Goal: Task Accomplishment & Management: Use online tool/utility

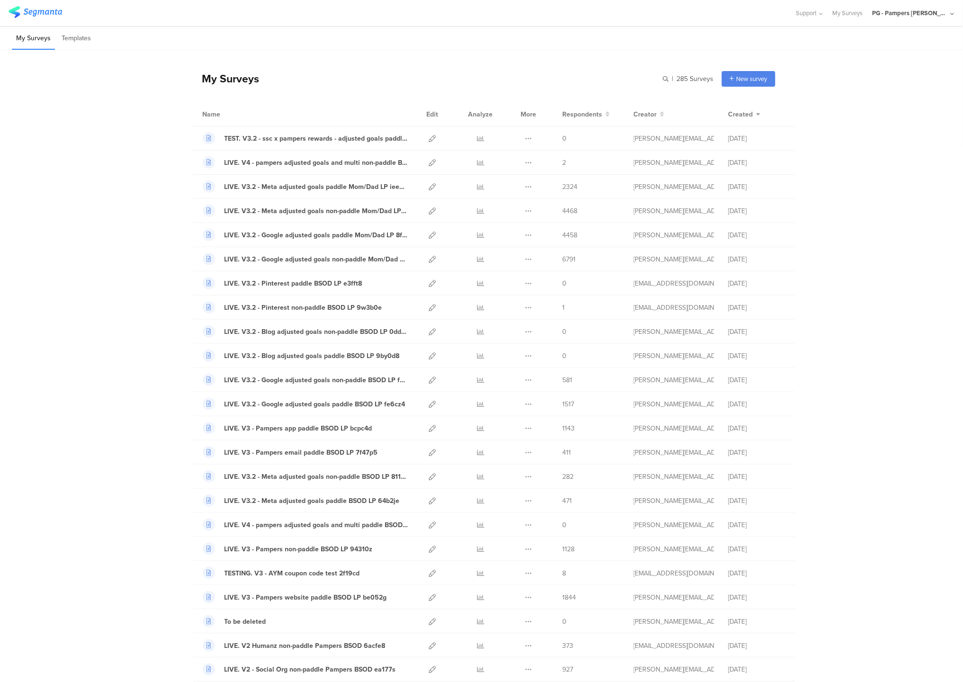
click at [356, 105] on div "Name Edit Analyze More Respondents Creator Created" at bounding box center [494, 114] width 602 height 24
click at [433, 139] on icon at bounding box center [432, 138] width 7 height 7
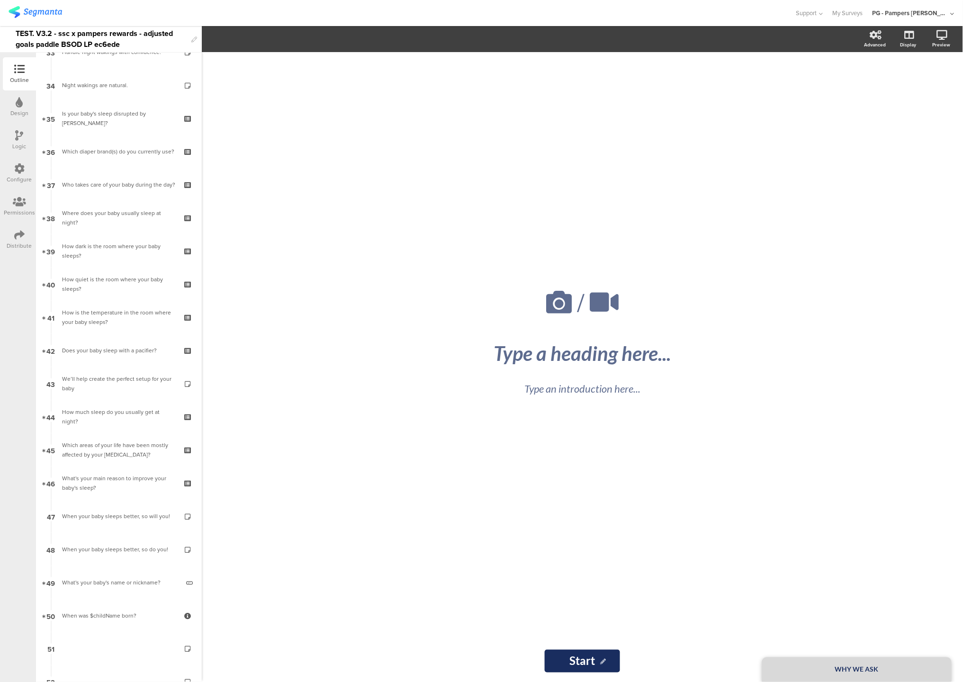
scroll to position [1551, 0]
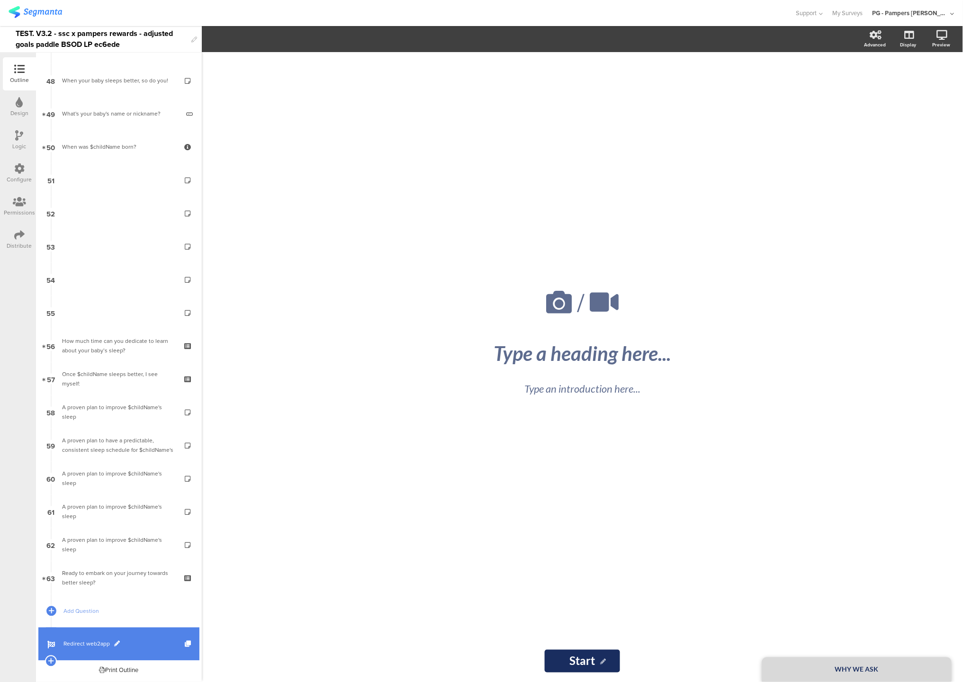
click at [98, 637] on link "Redirect web2app" at bounding box center [118, 643] width 161 height 33
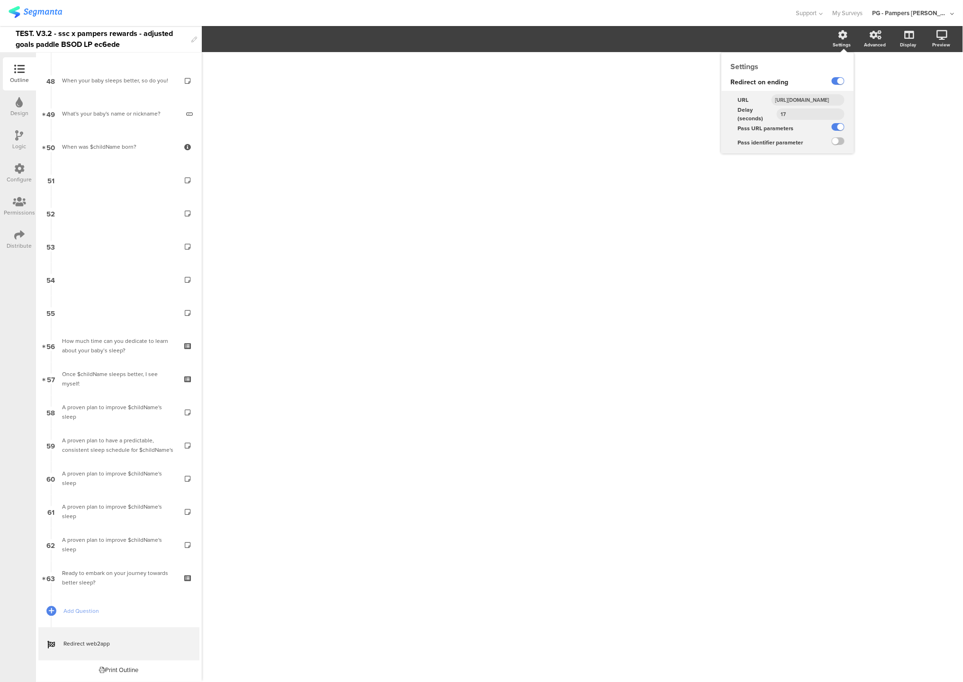
click at [812, 101] on input "[URL][DOMAIN_NAME]" at bounding box center [807, 99] width 73 height 11
click at [789, 102] on input "[URL][DOMAIN_NAME]" at bounding box center [807, 99] width 73 height 11
paste input "-rewards-bsod"
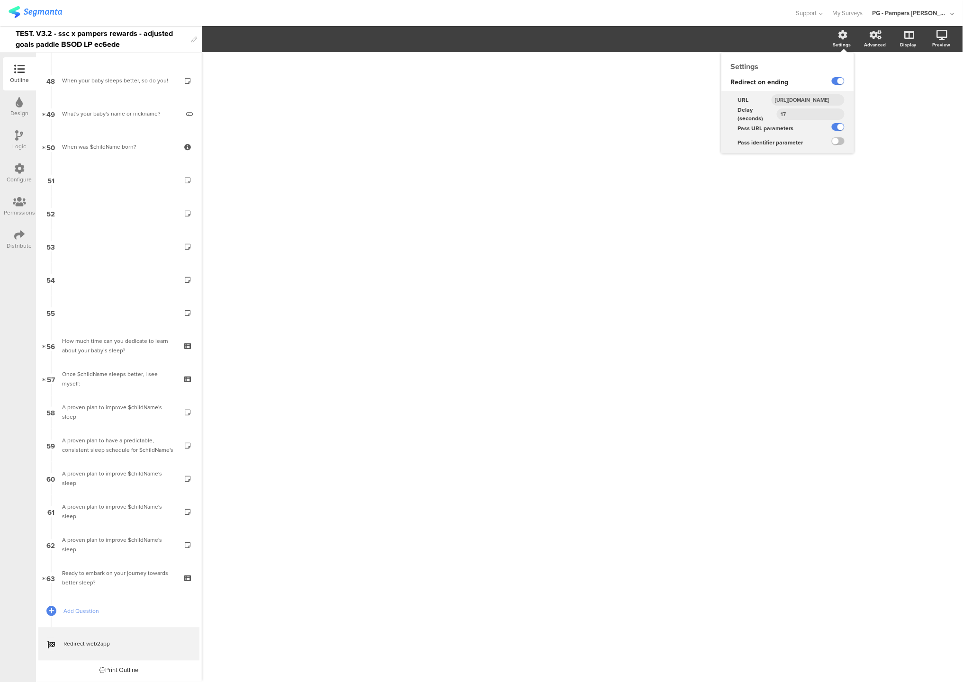
type input "[URL][DOMAIN_NAME]"
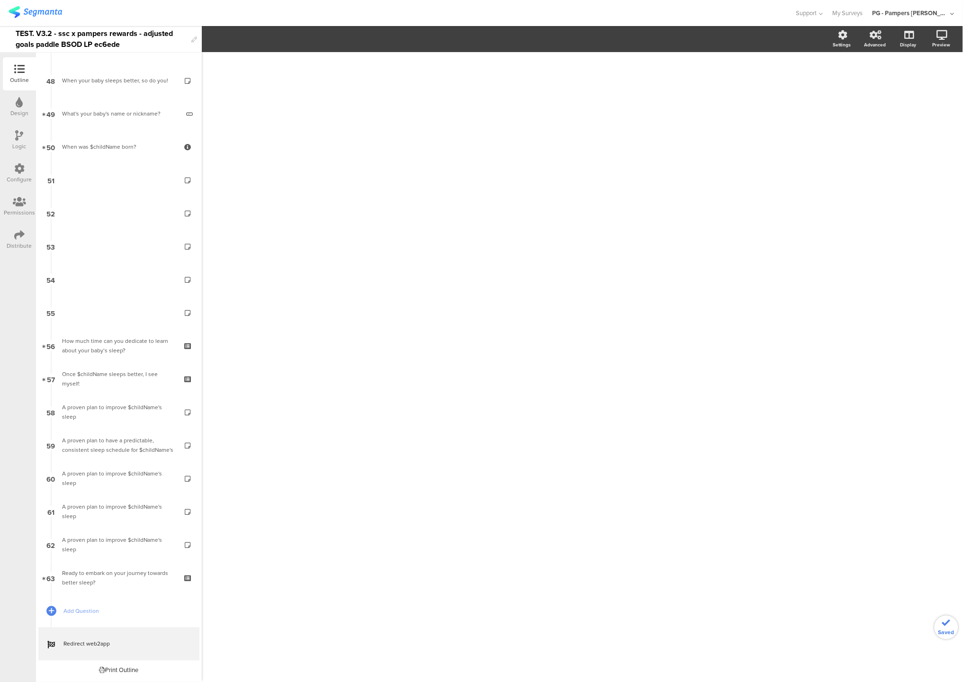
click at [809, 199] on div "/" at bounding box center [582, 367] width 761 height 630
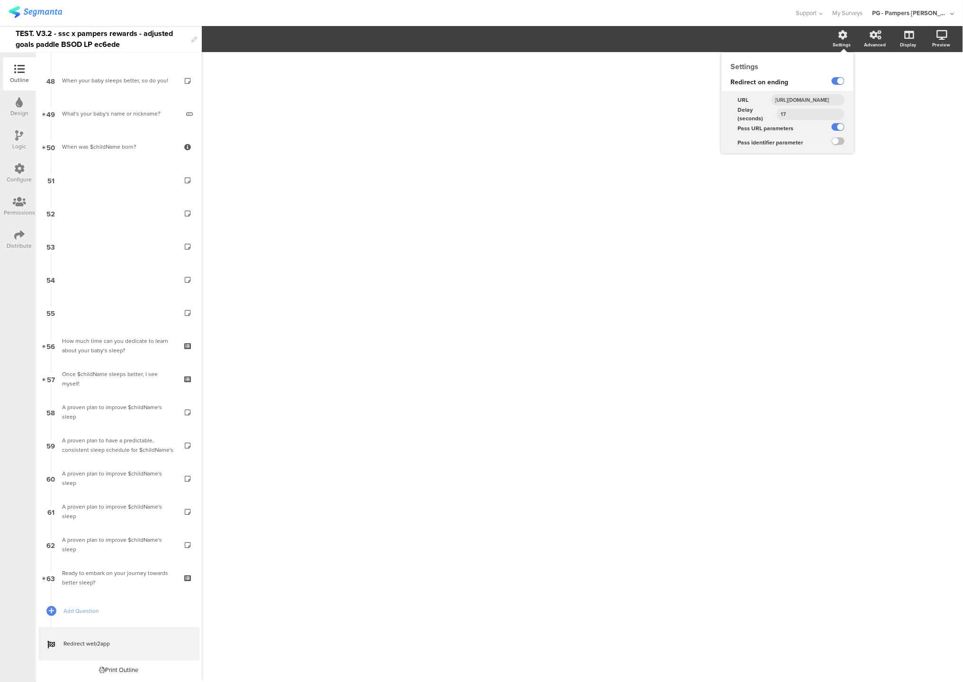
click at [806, 102] on input "[URL][DOMAIN_NAME]" at bounding box center [807, 99] width 73 height 11
click at [798, 100] on input "[URL][DOMAIN_NAME]" at bounding box center [807, 99] width 73 height 11
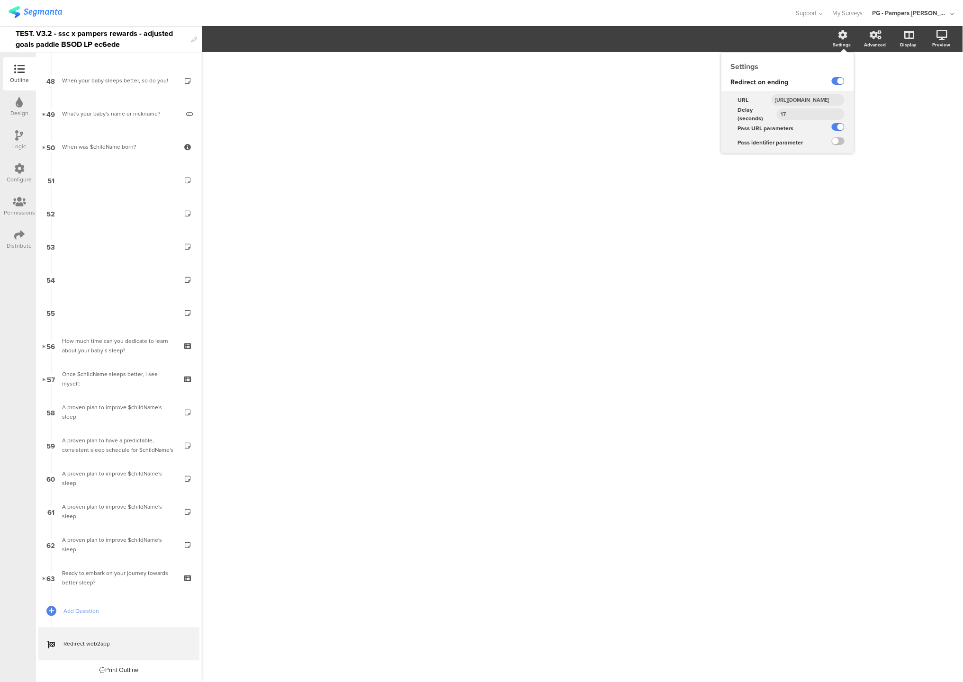
click at [798, 100] on input "[URL][DOMAIN_NAME]" at bounding box center [807, 99] width 73 height 11
